Goal: Task Accomplishment & Management: Use online tool/utility

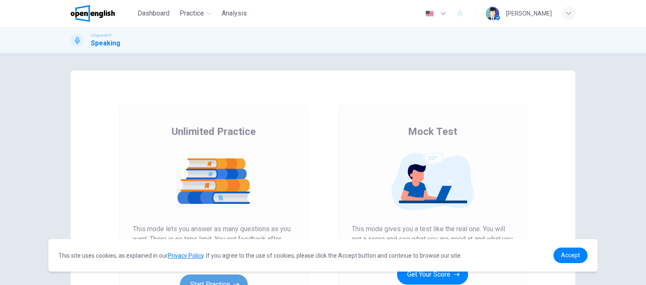
click at [232, 275] on button "Start Practice" at bounding box center [214, 285] width 68 height 20
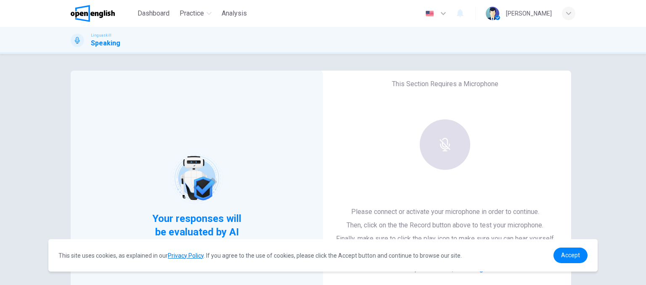
click at [445, 144] on div at bounding box center [445, 144] width 91 height 50
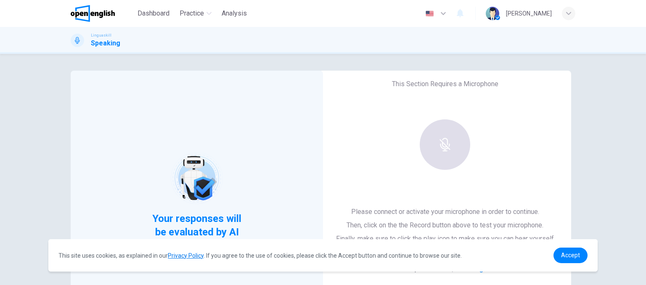
click at [445, 144] on div at bounding box center [445, 144] width 91 height 50
drag, startPoint x: 445, startPoint y: 144, endPoint x: 490, endPoint y: 233, distance: 100.1
click at [490, 233] on div "This Section Requires a Microphone Please connect or activate your microphone i…" at bounding box center [445, 195] width 252 height 249
click at [572, 253] on span "Accept" at bounding box center [570, 255] width 19 height 7
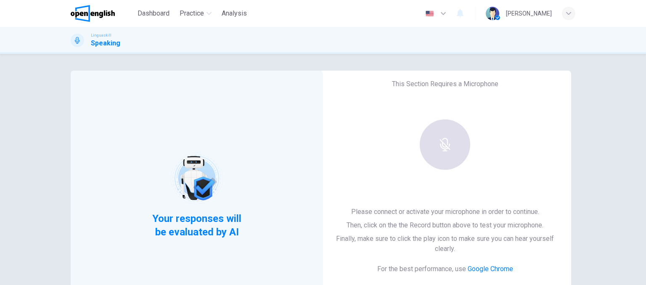
click at [423, 128] on div at bounding box center [445, 144] width 91 height 50
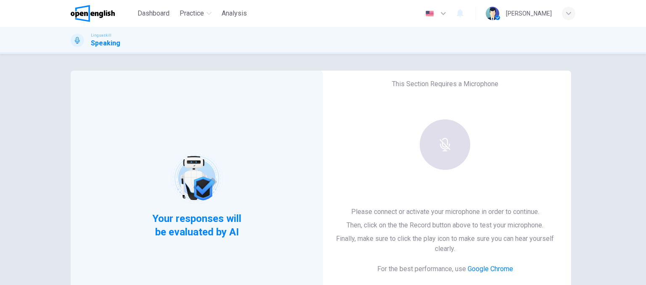
click at [423, 128] on div at bounding box center [445, 144] width 91 height 50
drag, startPoint x: 423, startPoint y: 128, endPoint x: 283, endPoint y: 119, distance: 140.3
click at [283, 119] on div "Your responses will be evaluated by AI This Section Requires a Microphone Pleas…" at bounding box center [323, 217] width 505 height 292
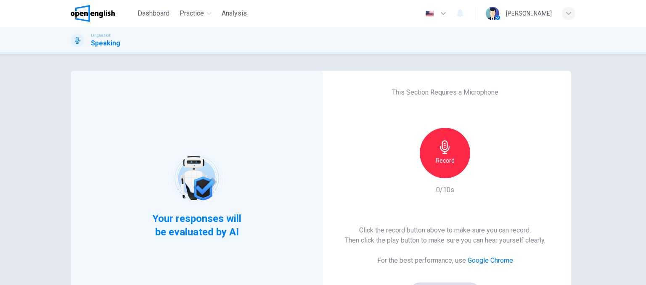
click at [445, 150] on icon "button" at bounding box center [445, 146] width 10 height 13
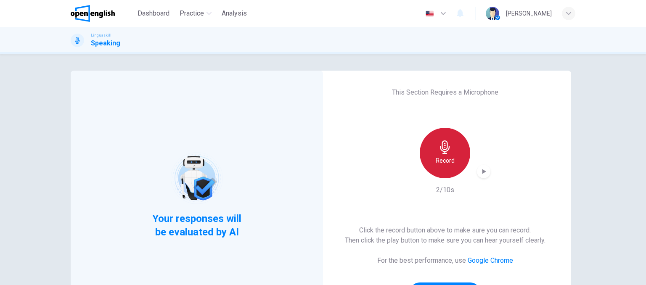
click at [440, 149] on icon "button" at bounding box center [444, 146] width 13 height 13
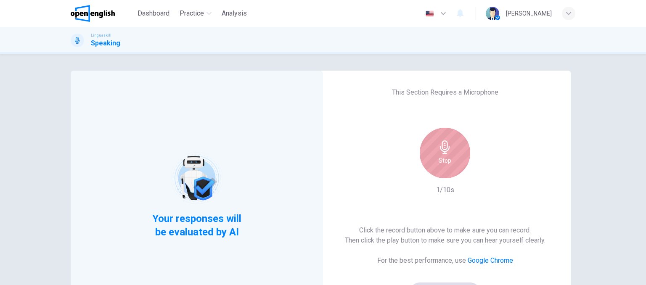
click at [440, 149] on icon "button" at bounding box center [444, 146] width 13 height 13
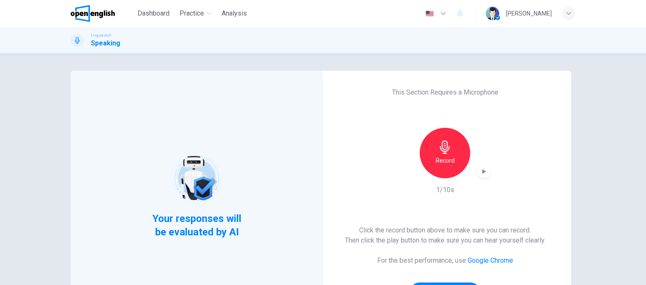
click at [108, 39] on h1 "Speaking" at bounding box center [105, 43] width 29 height 10
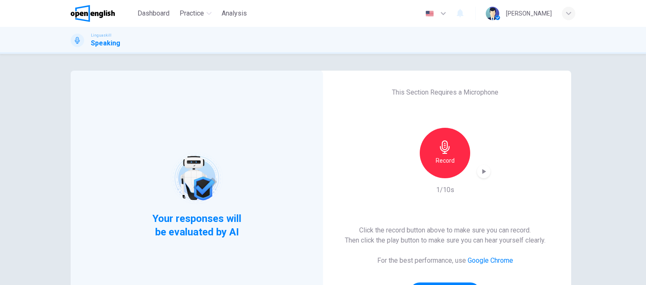
click at [108, 39] on h1 "Speaking" at bounding box center [105, 43] width 29 height 10
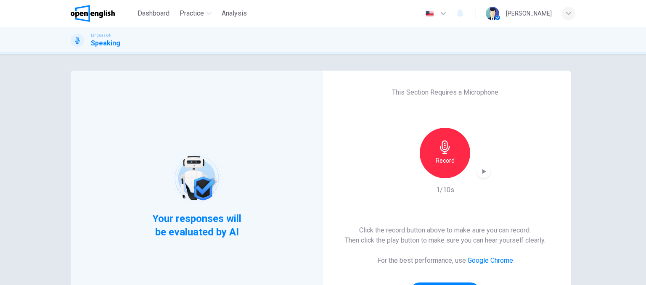
click at [257, 160] on div "Your responses will be evaluated by AI" at bounding box center [197, 195] width 252 height 249
click at [646, 32] on div "Linguaskill Speaking" at bounding box center [323, 40] width 646 height 27
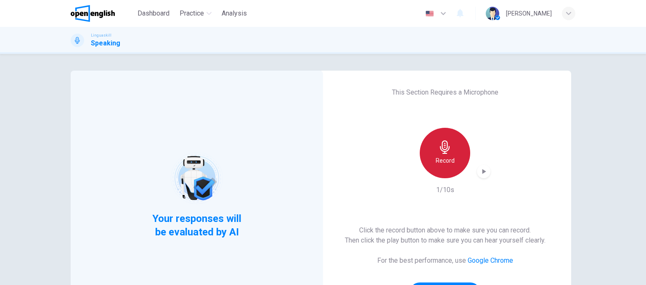
click at [442, 156] on h6 "Record" at bounding box center [445, 161] width 19 height 10
click at [438, 150] on icon "button" at bounding box center [444, 146] width 13 height 13
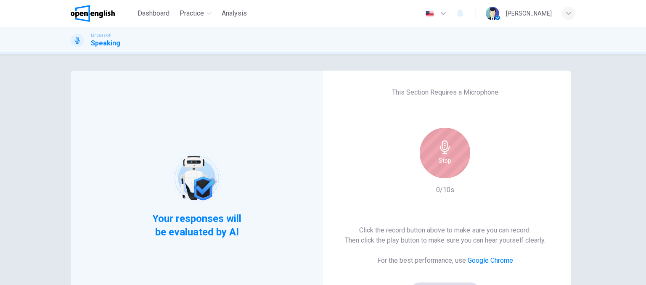
click at [438, 150] on icon "button" at bounding box center [444, 146] width 13 height 13
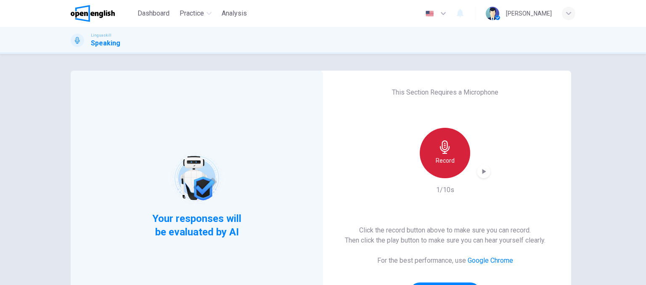
click at [438, 150] on icon "button" at bounding box center [444, 146] width 13 height 13
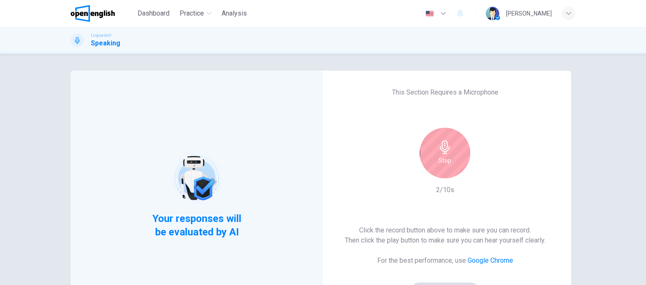
click at [191, 239] on div "Your responses will be evaluated by AI" at bounding box center [197, 195] width 252 height 249
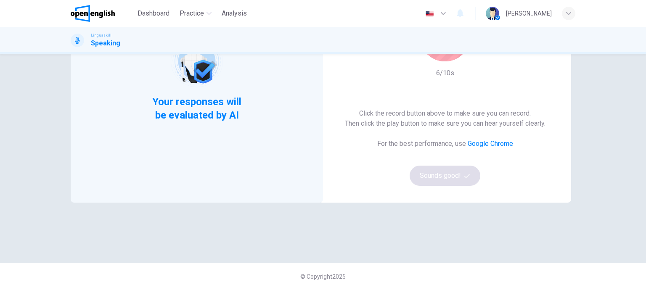
scroll to position [122, 0]
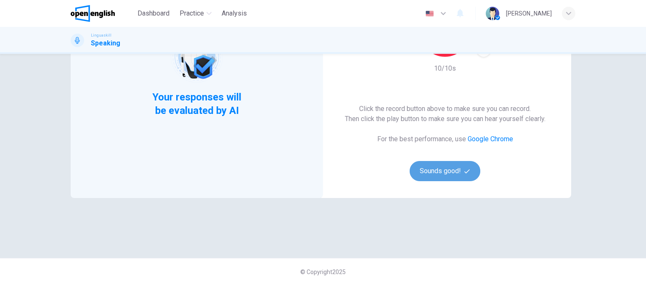
click at [447, 169] on button "Sounds good!" at bounding box center [445, 171] width 71 height 20
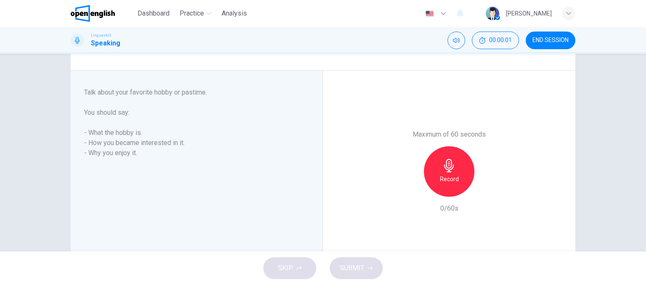
click at [447, 169] on icon "button" at bounding box center [448, 165] width 13 height 13
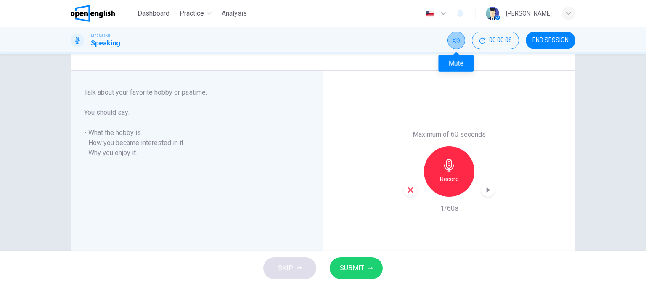
click at [460, 39] on button "Mute" at bounding box center [456, 41] width 18 height 18
click at [460, 39] on button "Unmute" at bounding box center [456, 41] width 18 height 18
drag, startPoint x: 460, startPoint y: 39, endPoint x: 410, endPoint y: 173, distance: 143.4
click at [410, 173] on div "Dashboard Practice Analysis English ** ​ [PERSON_NAME] Linguaskill Speaking 00:…" at bounding box center [323, 142] width 646 height 285
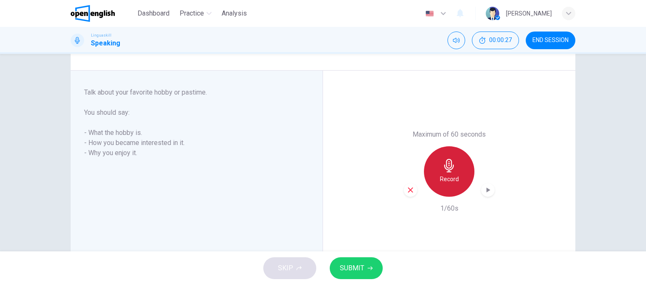
click at [448, 166] on icon "button" at bounding box center [448, 165] width 13 height 13
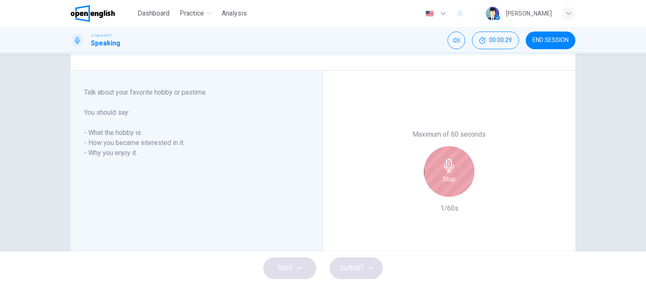
click at [448, 166] on icon "button" at bounding box center [448, 165] width 13 height 13
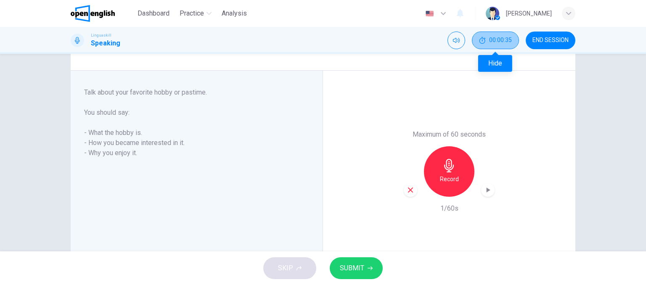
click at [493, 41] on span "00:00:35" at bounding box center [500, 40] width 23 height 7
click at [507, 41] on icon "Show" at bounding box center [510, 40] width 7 height 7
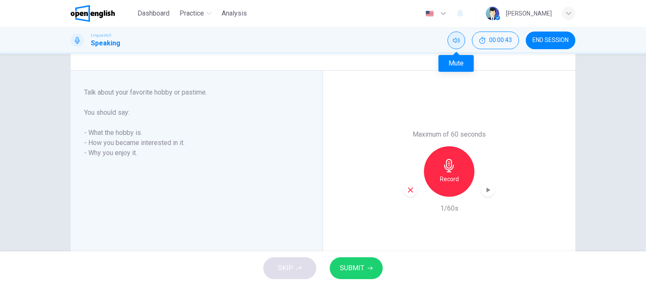
click at [454, 44] on button "Mute" at bounding box center [456, 41] width 18 height 18
click at [454, 44] on button "Unmute" at bounding box center [456, 41] width 18 height 18
click at [114, 43] on h1 "Speaking" at bounding box center [105, 43] width 29 height 10
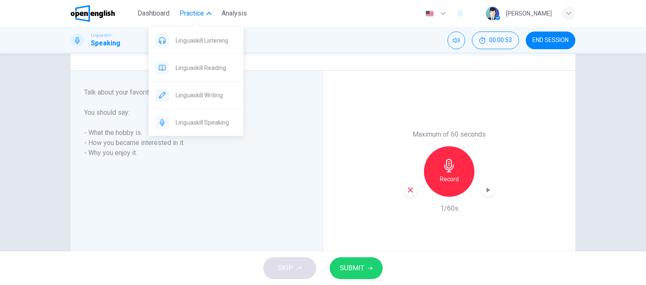
click at [187, 13] on span "Practice" at bounding box center [192, 13] width 24 height 10
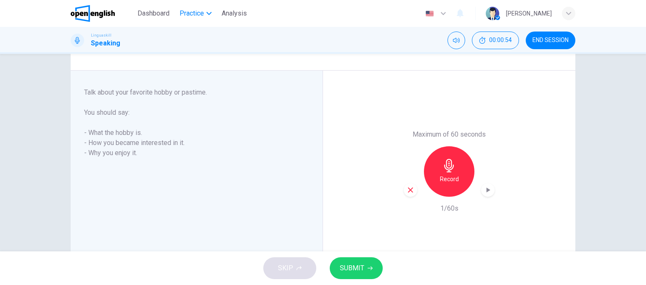
click at [187, 13] on span "Practice" at bounding box center [192, 13] width 24 height 10
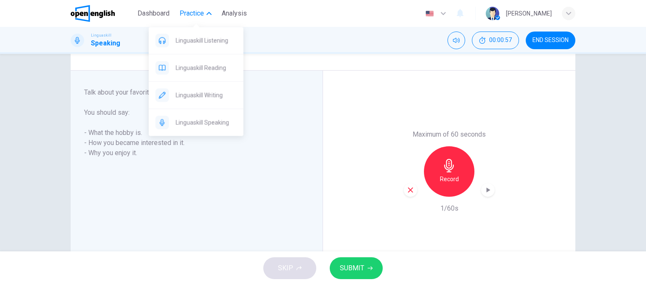
click at [187, 13] on span "Practice" at bounding box center [192, 13] width 24 height 10
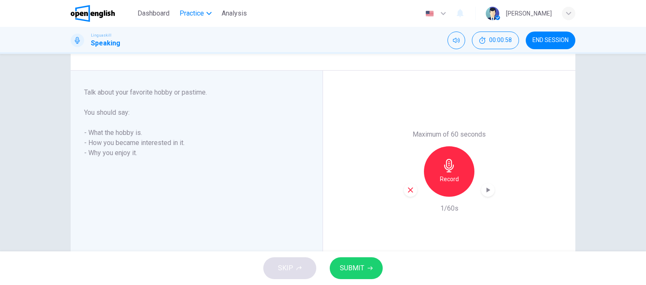
click at [187, 13] on span "Practice" at bounding box center [192, 13] width 24 height 10
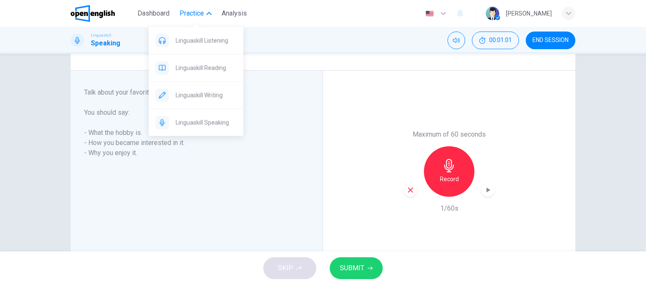
click at [196, 11] on span "Practice" at bounding box center [192, 13] width 24 height 10
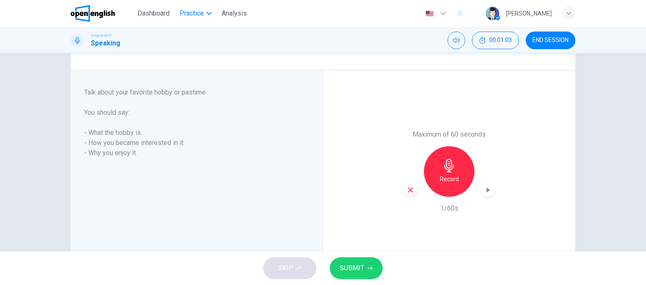
click at [196, 11] on span "Practice" at bounding box center [192, 13] width 24 height 10
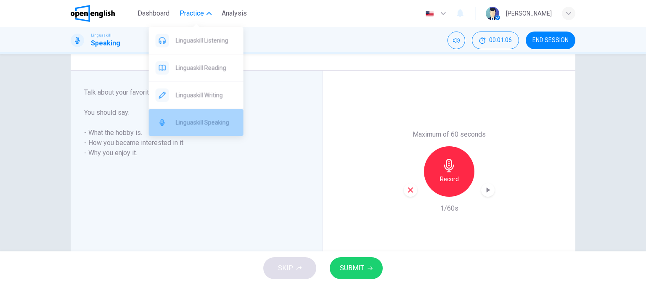
click at [188, 123] on span "Linguaskill Speaking" at bounding box center [206, 122] width 61 height 10
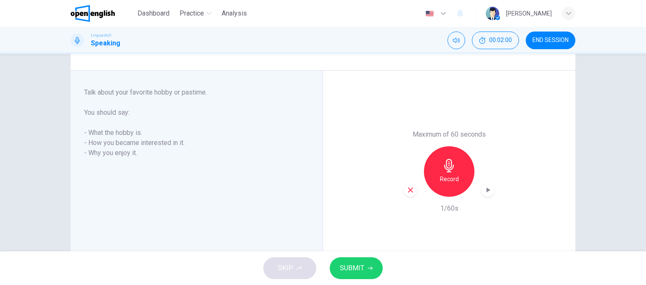
click at [448, 13] on icon "button" at bounding box center [443, 13] width 10 height 10
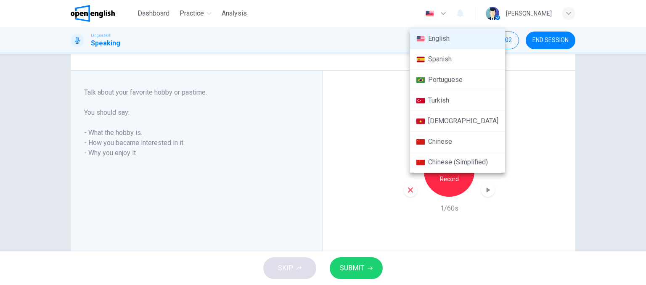
drag, startPoint x: 463, startPoint y: 13, endPoint x: 449, endPoint y: 12, distance: 14.4
click at [449, 12] on div at bounding box center [323, 142] width 646 height 285
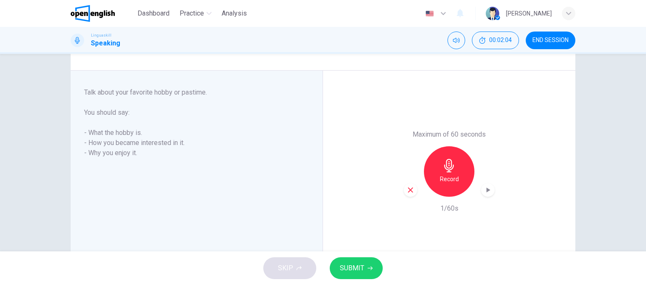
click at [435, 12] on img "button" at bounding box center [429, 14] width 11 height 6
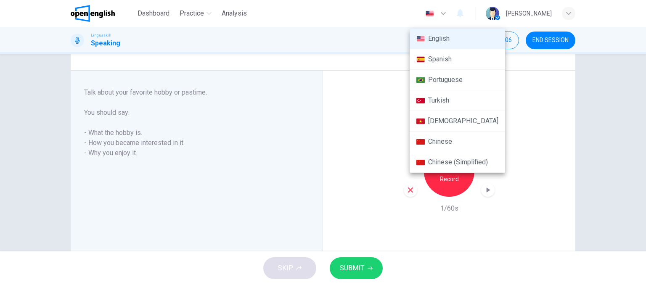
click at [448, 12] on div at bounding box center [323, 142] width 646 height 285
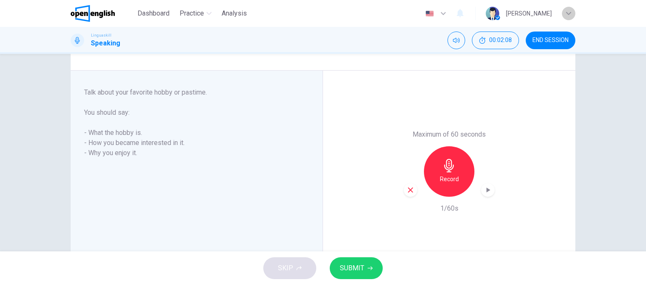
click at [570, 12] on icon "button" at bounding box center [568, 13] width 5 height 5
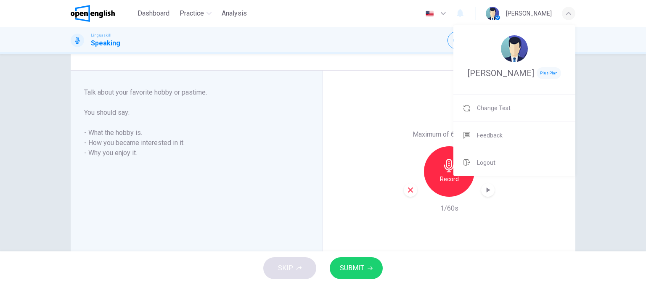
click at [570, 12] on div at bounding box center [323, 142] width 646 height 285
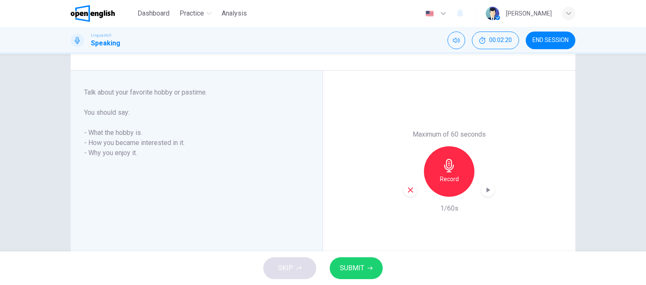
click at [77, 39] on icon at bounding box center [77, 40] width 7 height 7
click at [444, 169] on icon "button" at bounding box center [449, 165] width 10 height 13
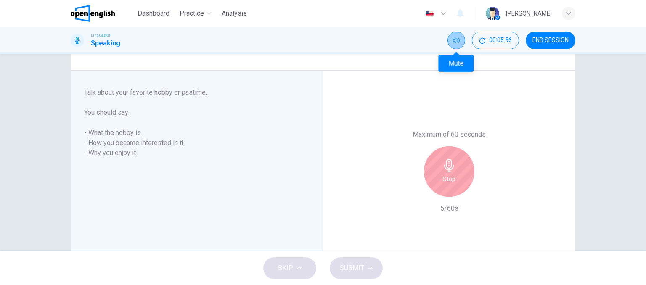
click at [457, 38] on icon "Mute" at bounding box center [456, 40] width 7 height 7
click at [457, 38] on icon "Unmute" at bounding box center [456, 40] width 7 height 7
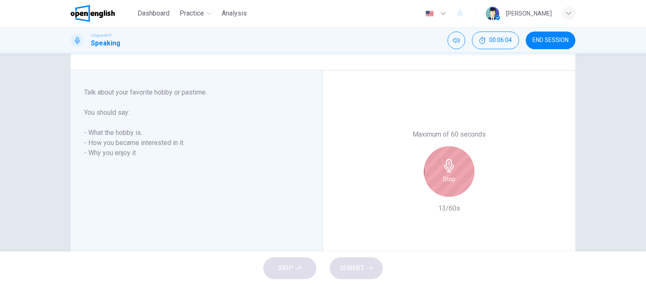
click at [449, 180] on h6 "Stop" at bounding box center [449, 179] width 13 height 10
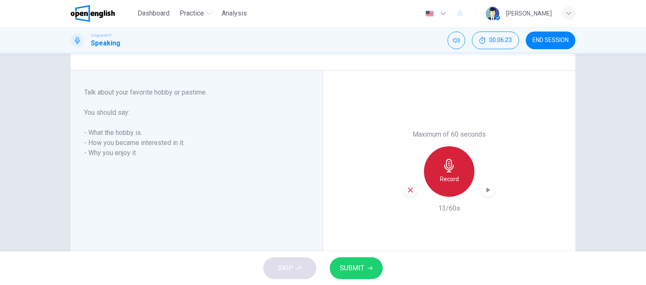
click at [449, 180] on h6 "Record" at bounding box center [449, 179] width 19 height 10
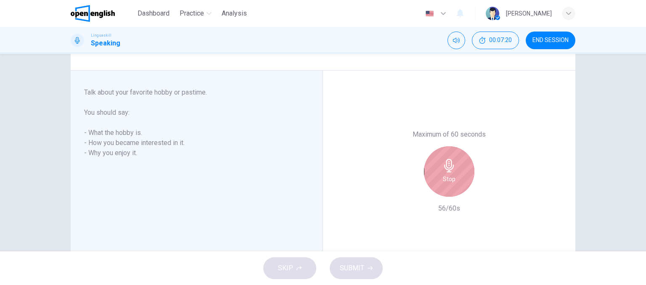
click at [449, 180] on h6 "Stop" at bounding box center [449, 179] width 13 height 10
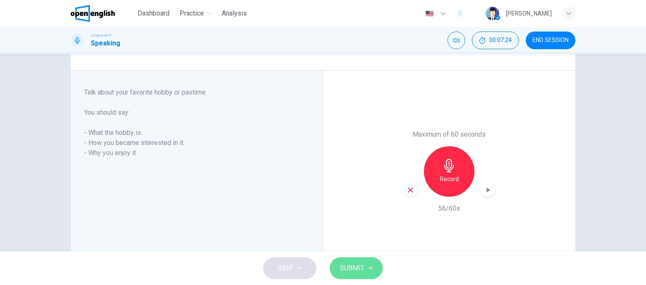
click at [343, 268] on span "SUBMIT" at bounding box center [352, 268] width 24 height 12
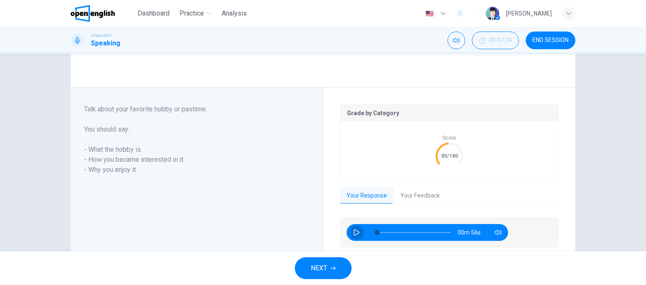
click at [354, 233] on icon "button" at bounding box center [356, 232] width 7 height 7
type input "*"
click at [421, 197] on button "Your Feedback" at bounding box center [420, 196] width 53 height 18
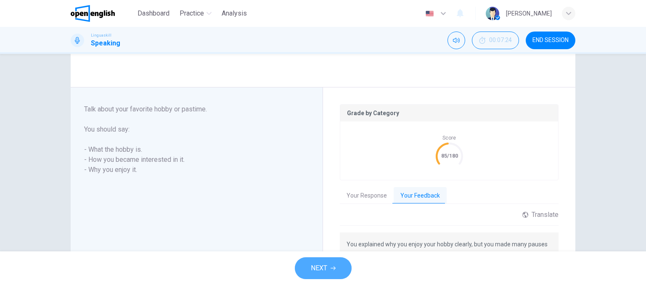
click at [326, 270] on span "NEXT" at bounding box center [319, 268] width 16 height 12
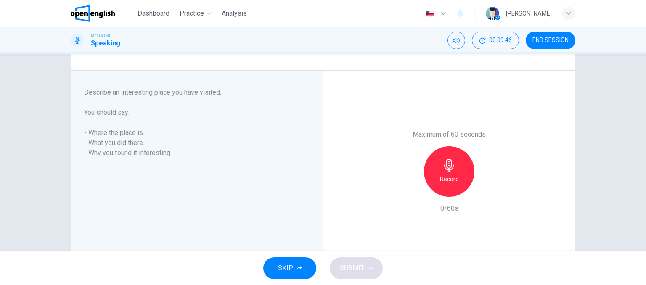
click at [439, 162] on div "Record" at bounding box center [449, 171] width 50 height 50
click at [451, 169] on icon "button" at bounding box center [448, 165] width 13 height 13
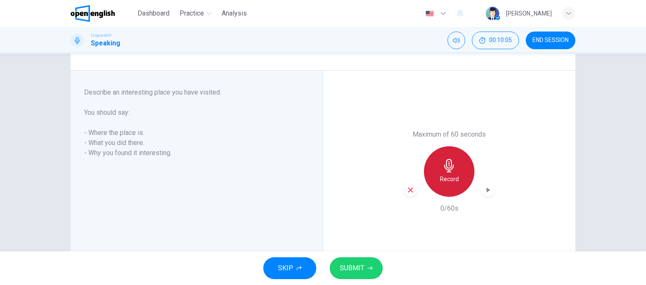
click at [451, 169] on icon "button" at bounding box center [448, 165] width 13 height 13
click at [487, 191] on icon "button" at bounding box center [489, 190] width 4 height 5
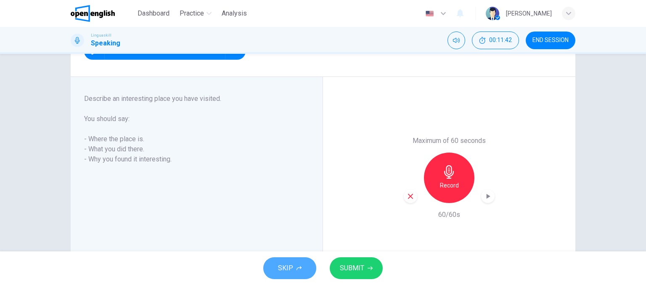
click at [281, 259] on button "SKIP" at bounding box center [289, 268] width 53 height 22
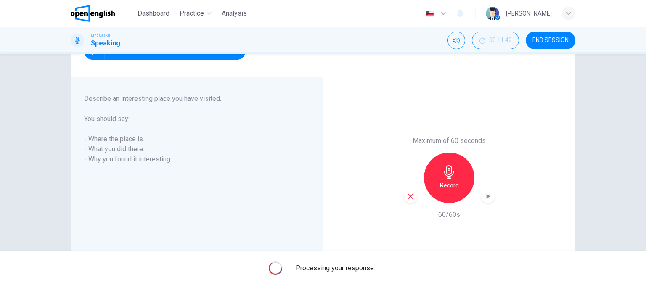
drag, startPoint x: 281, startPoint y: 259, endPoint x: 382, endPoint y: 215, distance: 110.0
click at [382, 215] on div "Dashboard Practice Analysis English ** ​ [PERSON_NAME] Linguaskill Speaking 00:…" at bounding box center [323, 142] width 646 height 285
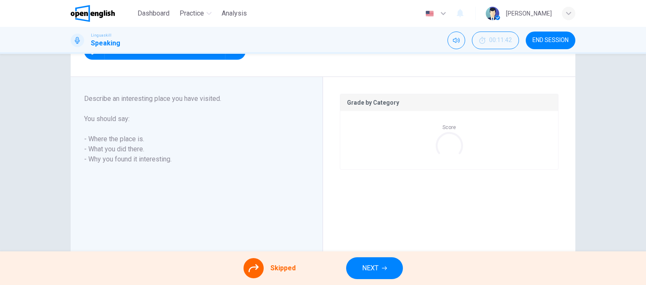
click at [445, 146] on icon at bounding box center [448, 145] width 35 height 35
click at [450, 130] on span "Score" at bounding box center [448, 127] width 13 height 6
click at [270, 268] on span "Skipped" at bounding box center [282, 268] width 25 height 10
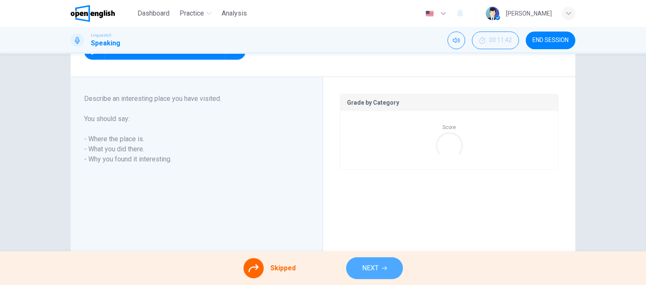
click at [377, 267] on span "NEXT" at bounding box center [370, 268] width 16 height 12
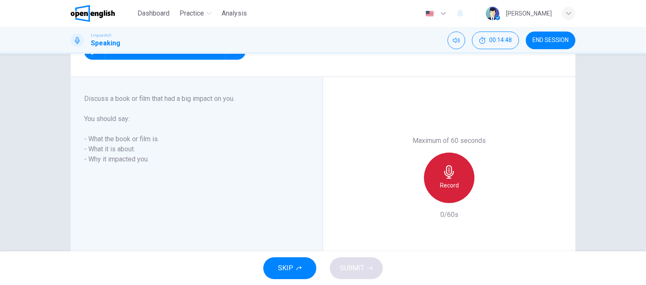
click at [446, 183] on h6 "Record" at bounding box center [449, 185] width 19 height 10
click at [447, 172] on icon "button" at bounding box center [449, 171] width 10 height 13
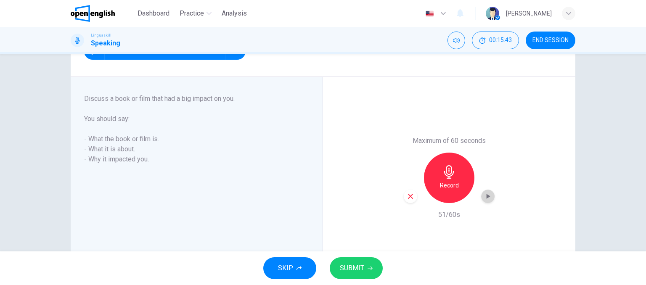
click at [487, 195] on icon "button" at bounding box center [489, 196] width 4 height 5
click at [486, 195] on icon "button" at bounding box center [488, 196] width 6 height 6
click at [407, 197] on icon "button" at bounding box center [411, 197] width 8 height 8
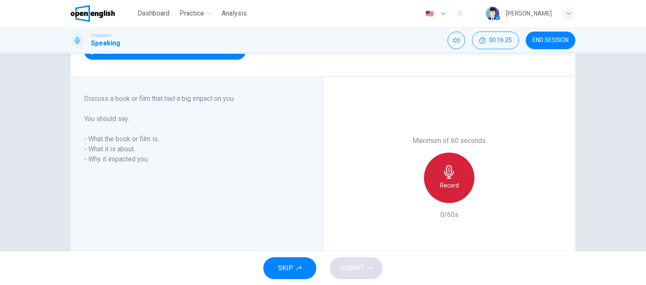
click at [449, 170] on icon "button" at bounding box center [449, 171] width 10 height 13
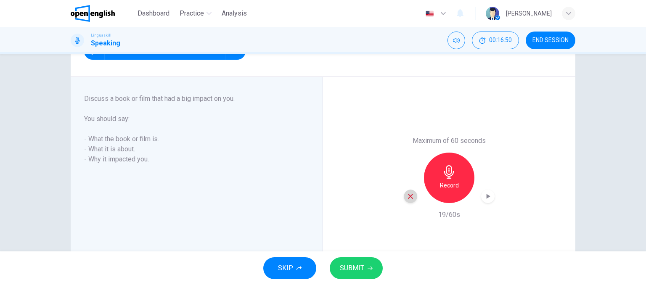
click at [409, 193] on icon "button" at bounding box center [411, 197] width 8 height 8
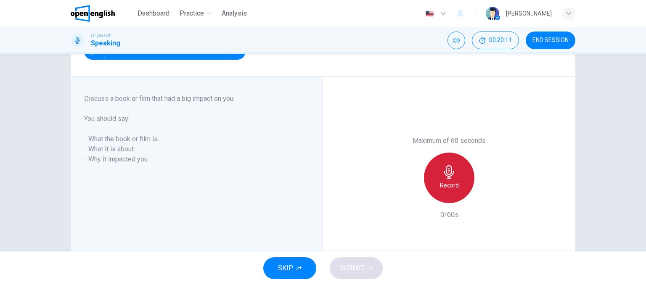
click at [451, 182] on h6 "Record" at bounding box center [449, 185] width 19 height 10
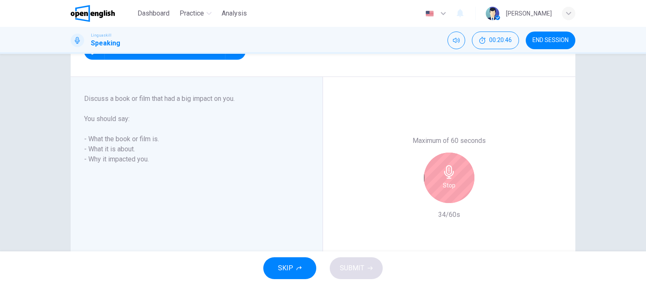
click at [451, 182] on h6 "Stop" at bounding box center [449, 185] width 13 height 10
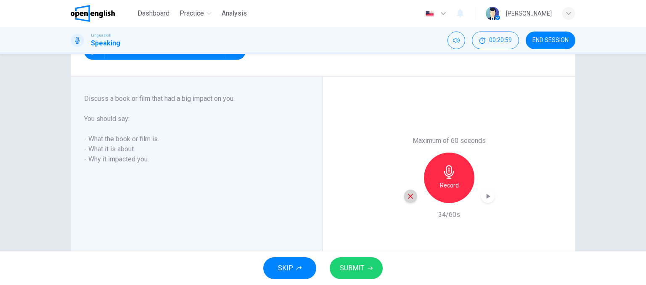
click at [408, 195] on icon "button" at bounding box center [410, 196] width 5 height 5
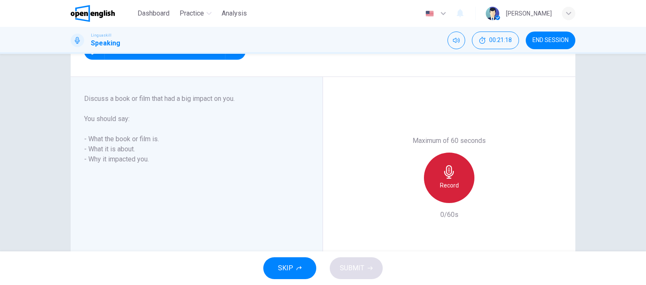
click at [449, 176] on icon "button" at bounding box center [448, 171] width 13 height 13
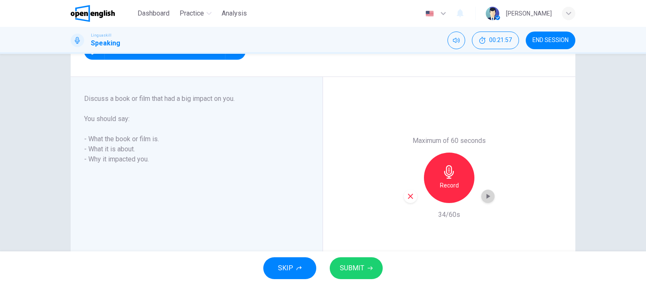
click at [487, 197] on icon "button" at bounding box center [488, 196] width 8 height 8
click at [341, 274] on span "SUBMIT" at bounding box center [352, 268] width 24 height 12
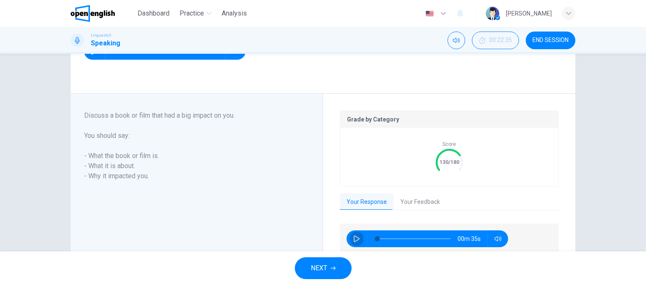
click at [354, 236] on icon "button" at bounding box center [356, 238] width 7 height 7
type input "*"
click at [407, 203] on button "Your Feedback" at bounding box center [420, 202] width 53 height 18
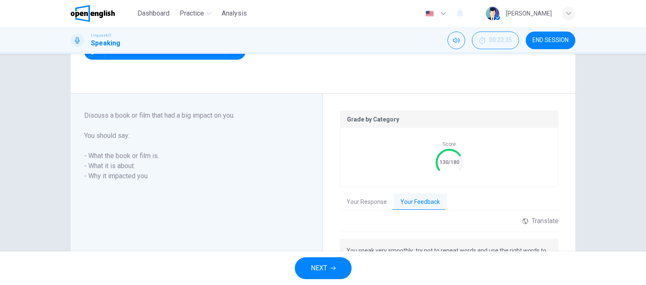
drag, startPoint x: 407, startPoint y: 203, endPoint x: 624, endPoint y: 208, distance: 216.2
click at [624, 208] on div "Question 3 Part 3 - Long turn 1 You will have 1 minute to talk about a topic. O…" at bounding box center [323, 153] width 646 height 198
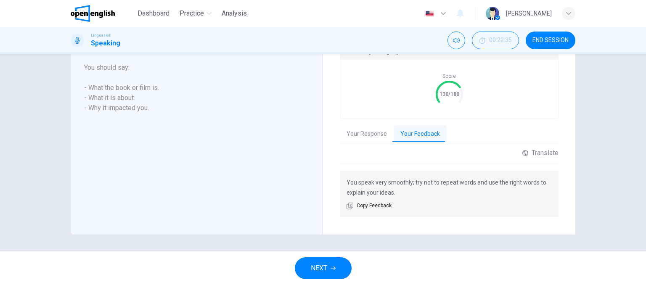
click at [320, 267] on span "NEXT" at bounding box center [319, 268] width 16 height 12
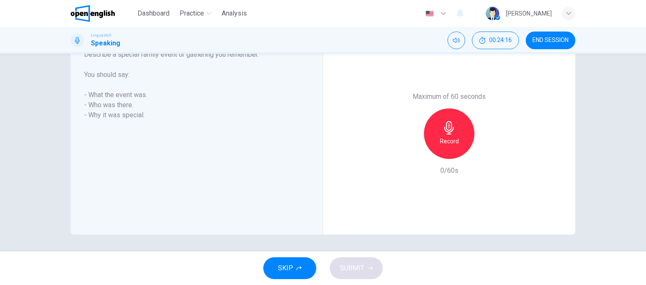
scroll to position [0, 0]
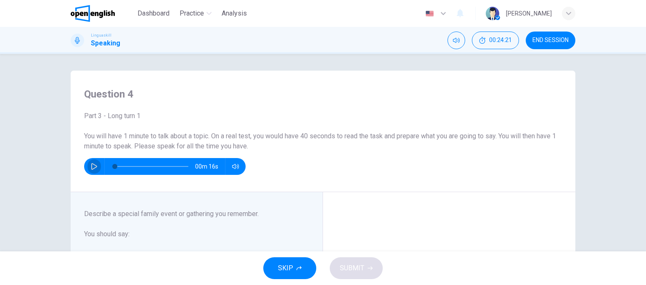
click at [91, 164] on icon "button" at bounding box center [94, 166] width 6 height 7
type input "*"
click at [201, 79] on div "Question 4 Part 3 - Long turn 1 You will have 1 minute to talk about a topic. O…" at bounding box center [323, 132] width 505 height 122
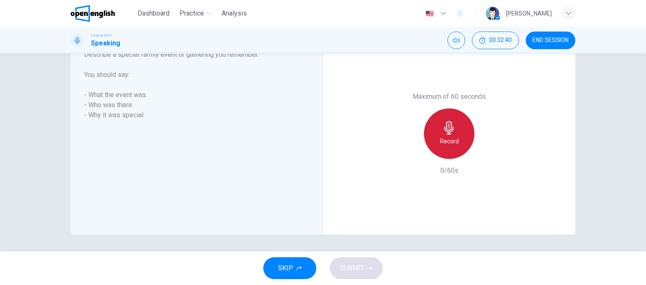
click at [451, 127] on icon "button" at bounding box center [448, 127] width 13 height 13
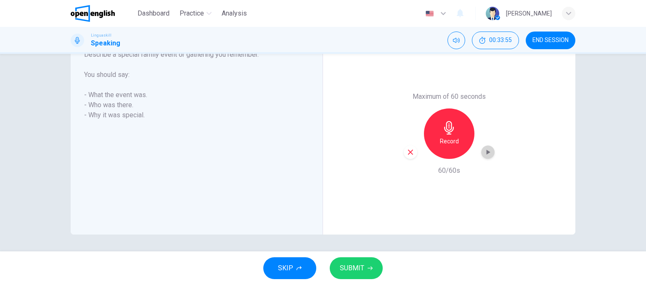
click at [487, 153] on icon "button" at bounding box center [489, 152] width 4 height 5
click at [481, 146] on button "button" at bounding box center [487, 152] width 13 height 13
click at [452, 138] on h6 "Record" at bounding box center [449, 141] width 19 height 10
click at [409, 152] on icon "button" at bounding box center [411, 152] width 8 height 8
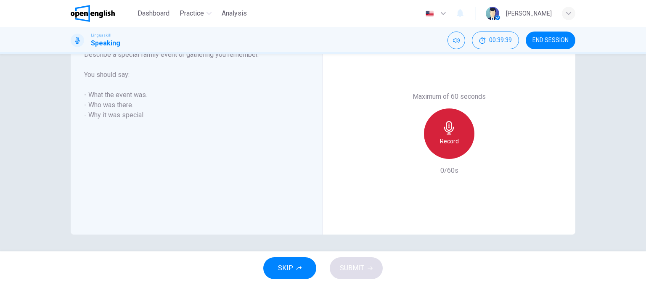
click at [451, 130] on icon "button" at bounding box center [449, 127] width 10 height 13
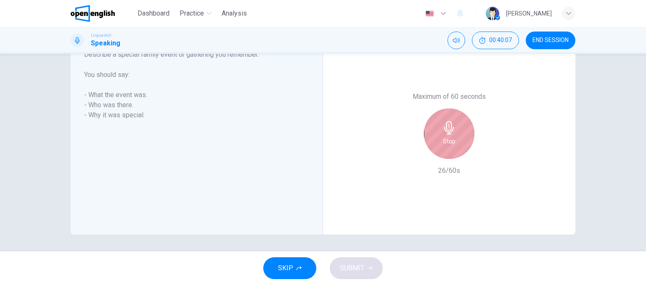
click at [451, 130] on icon "button" at bounding box center [449, 127] width 10 height 13
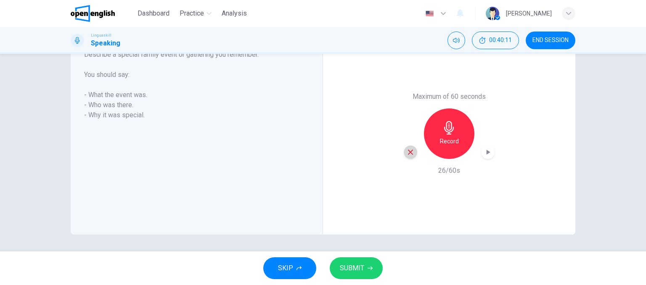
click at [410, 149] on icon "button" at bounding box center [411, 152] width 8 height 8
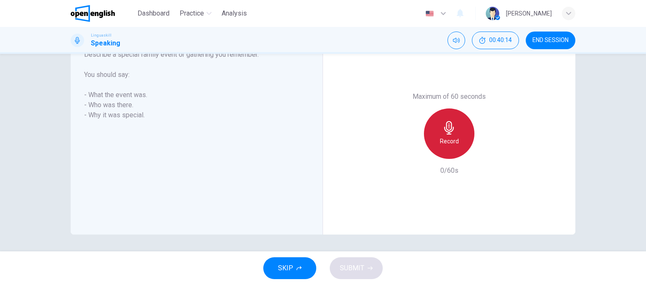
click at [452, 127] on icon "button" at bounding box center [448, 127] width 13 height 13
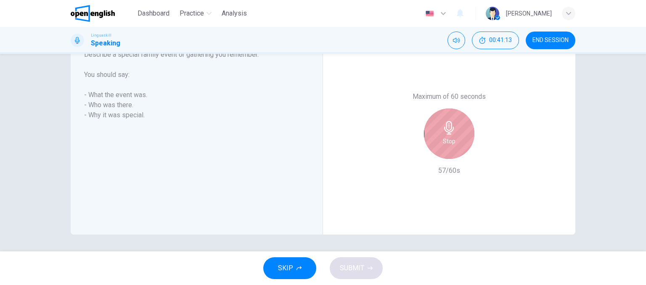
click at [448, 125] on icon "button" at bounding box center [448, 127] width 13 height 13
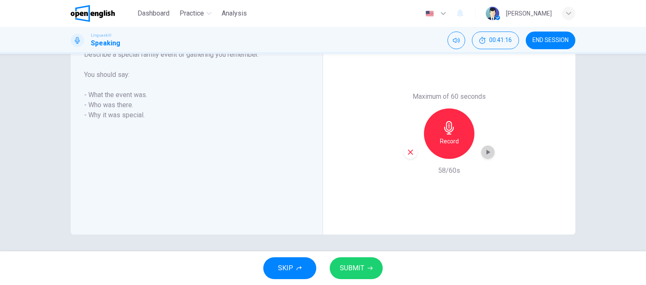
click at [487, 151] on icon "button" at bounding box center [489, 152] width 4 height 5
click at [407, 153] on icon "button" at bounding box center [411, 152] width 8 height 8
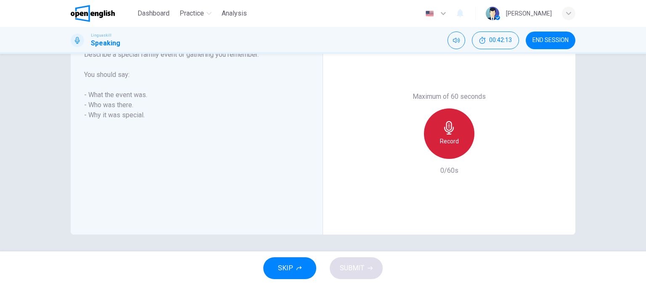
click at [442, 134] on icon "button" at bounding box center [448, 127] width 13 height 13
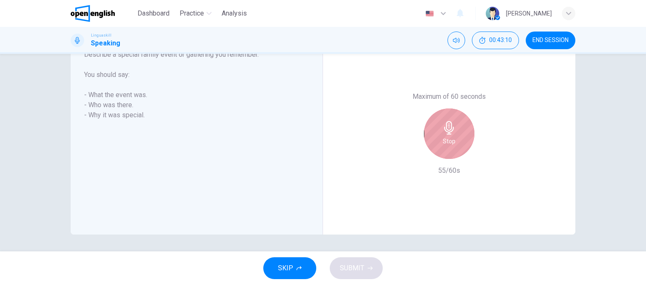
click at [445, 131] on icon "button" at bounding box center [449, 127] width 10 height 13
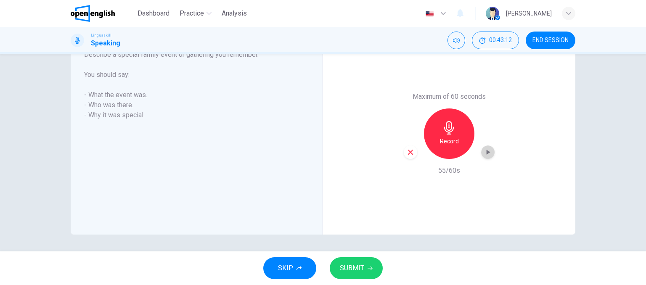
click at [484, 153] on icon "button" at bounding box center [488, 152] width 8 height 8
click at [353, 271] on span "SUBMIT" at bounding box center [352, 268] width 24 height 12
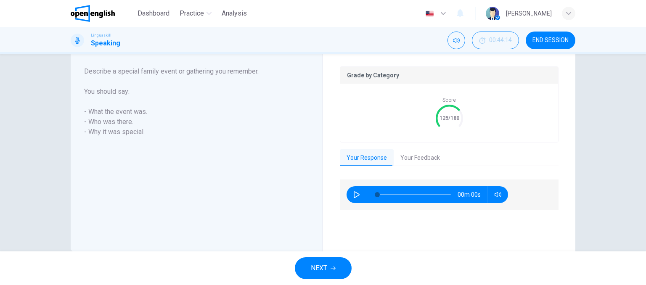
scroll to position [176, 0]
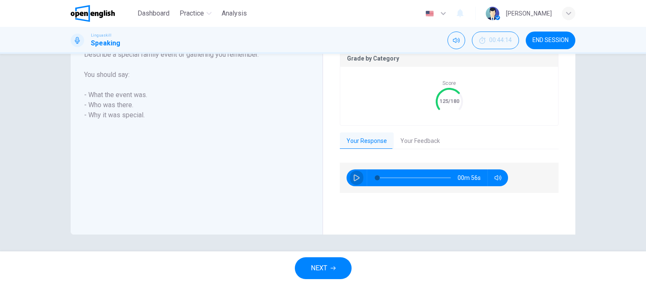
click at [357, 176] on icon "button" at bounding box center [356, 178] width 7 height 7
type input "*"
click at [409, 140] on button "Your Feedback" at bounding box center [420, 141] width 53 height 18
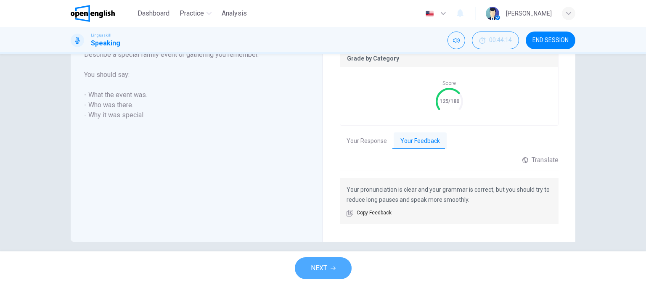
click at [314, 271] on span "NEXT" at bounding box center [319, 268] width 16 height 12
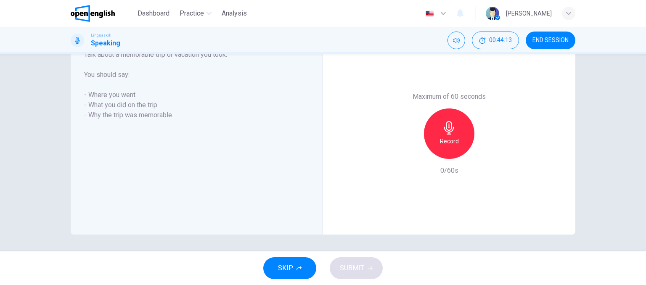
scroll to position [159, 0]
click at [644, 53] on div "Linguaskill Speaking 00:44:18 END SESSION" at bounding box center [323, 40] width 646 height 27
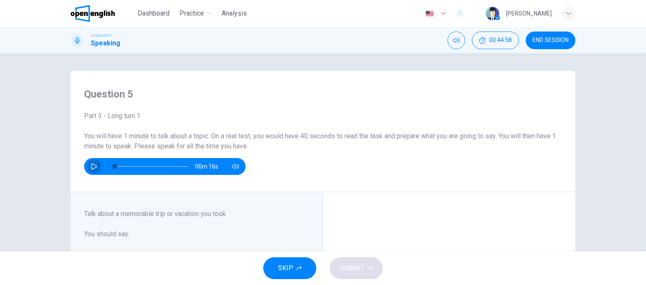
click at [94, 164] on icon "button" at bounding box center [94, 166] width 7 height 7
type input "*"
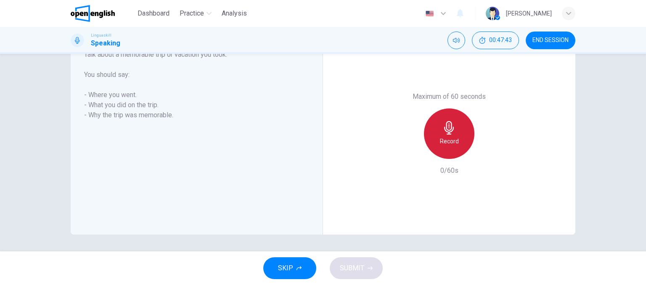
click at [443, 122] on icon "button" at bounding box center [448, 127] width 13 height 13
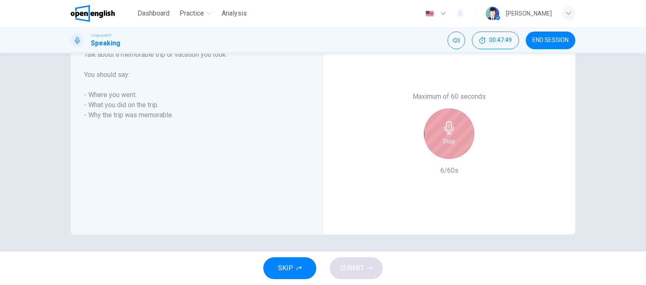
click at [443, 122] on icon "button" at bounding box center [448, 127] width 13 height 13
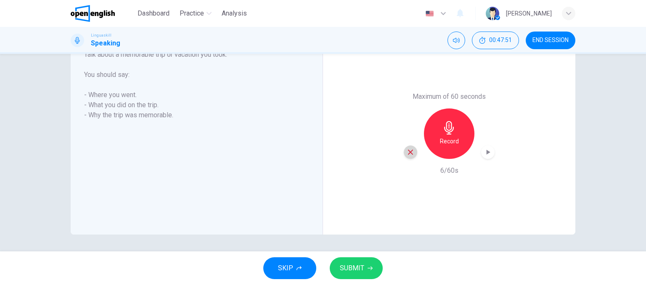
click at [407, 150] on icon "button" at bounding box center [411, 152] width 8 height 8
click at [442, 132] on icon "button" at bounding box center [448, 127] width 13 height 13
click at [487, 153] on icon "button" at bounding box center [489, 152] width 4 height 5
click at [407, 149] on icon "button" at bounding box center [411, 152] width 8 height 8
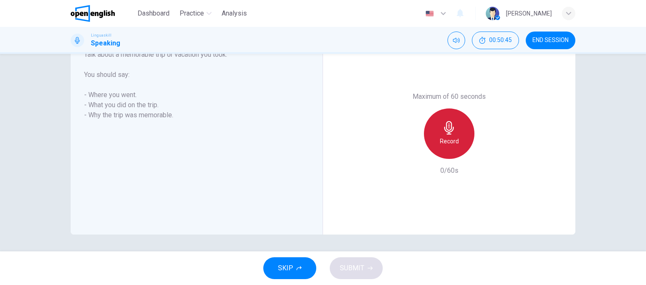
click at [449, 136] on h6 "Record" at bounding box center [449, 141] width 19 height 10
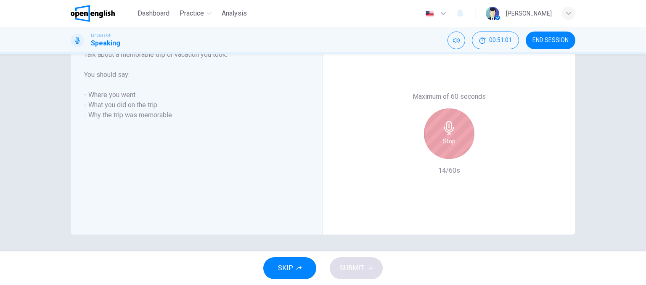
click at [449, 136] on h6 "Stop" at bounding box center [449, 141] width 13 height 10
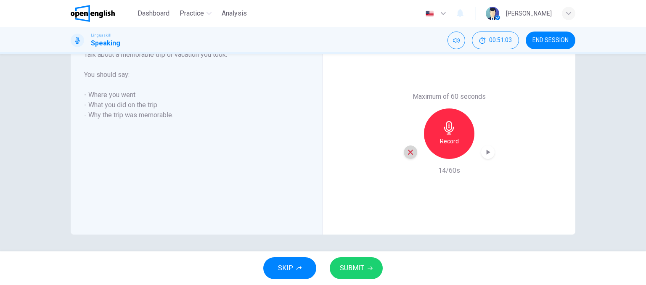
click at [410, 151] on icon "button" at bounding box center [411, 152] width 8 height 8
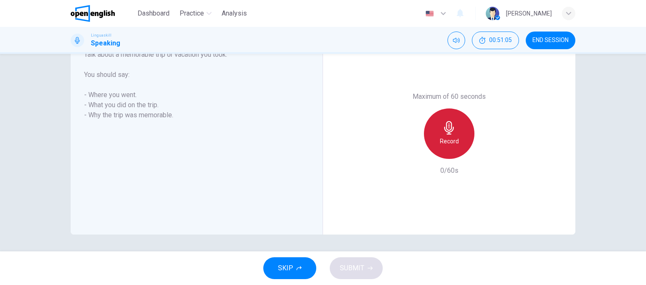
click at [431, 138] on div "Record" at bounding box center [449, 133] width 50 height 50
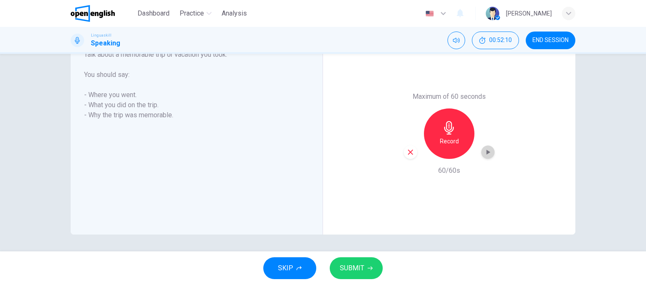
click at [487, 153] on icon "button" at bounding box center [489, 152] width 4 height 5
click at [440, 138] on h6 "Record" at bounding box center [449, 141] width 19 height 10
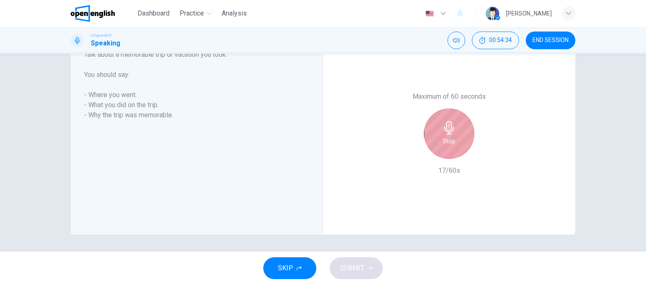
click at [438, 138] on div "Stop" at bounding box center [449, 133] width 50 height 50
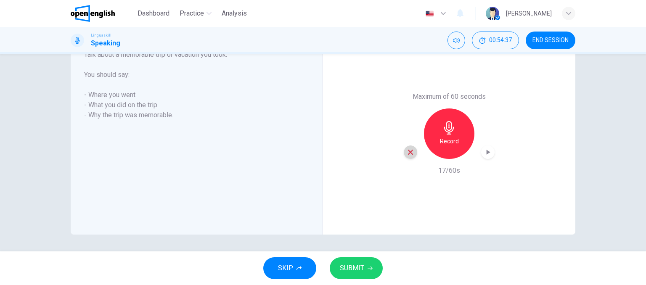
click at [410, 152] on icon "button" at bounding box center [411, 152] width 8 height 8
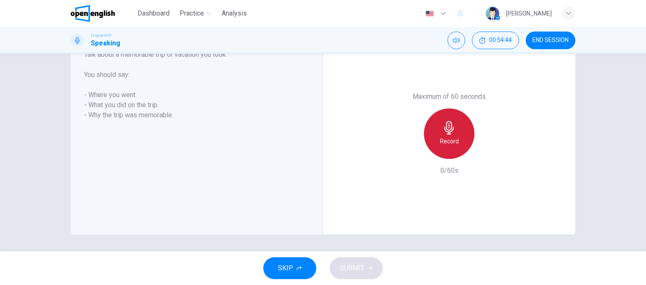
click at [447, 128] on icon "button" at bounding box center [448, 127] width 13 height 13
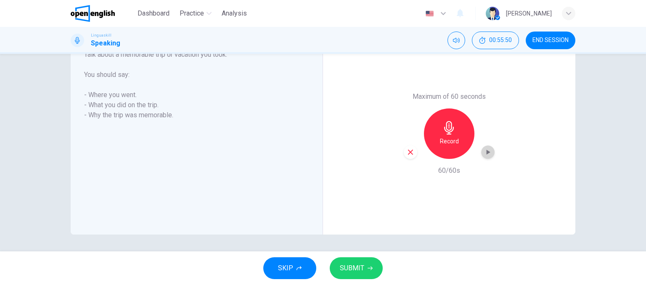
click at [487, 152] on icon "button" at bounding box center [489, 152] width 4 height 5
click at [358, 265] on span "SUBMIT" at bounding box center [352, 268] width 24 height 12
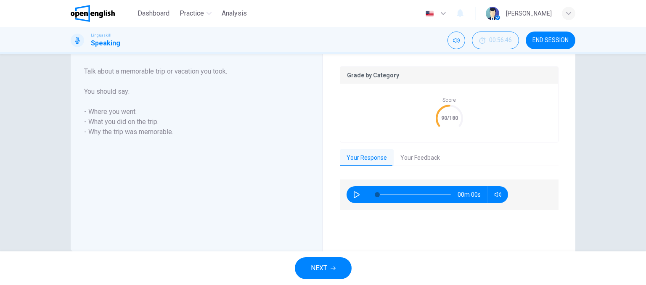
scroll to position [176, 0]
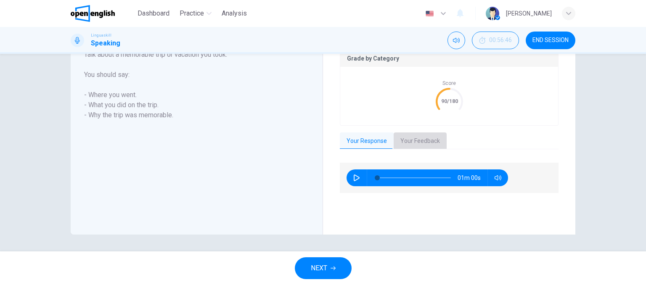
click at [424, 143] on button "Your Feedback" at bounding box center [420, 141] width 53 height 18
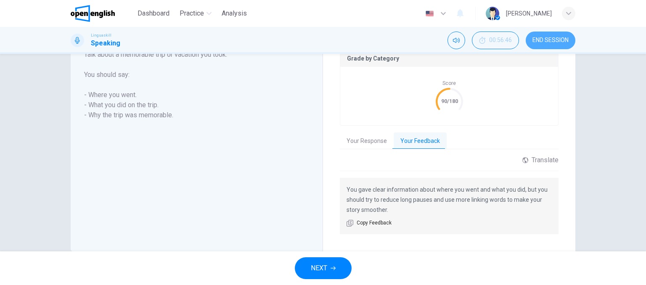
click at [552, 42] on span "END SESSION" at bounding box center [550, 40] width 36 height 7
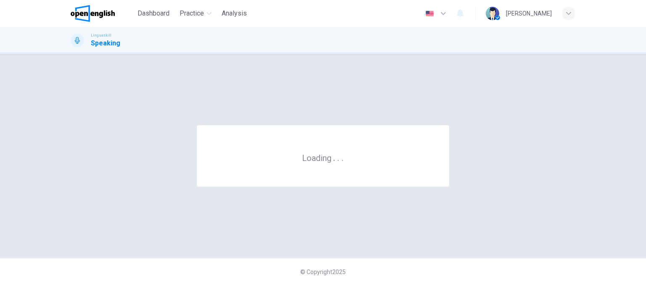
scroll to position [0, 0]
